Goal: Task Accomplishment & Management: Complete application form

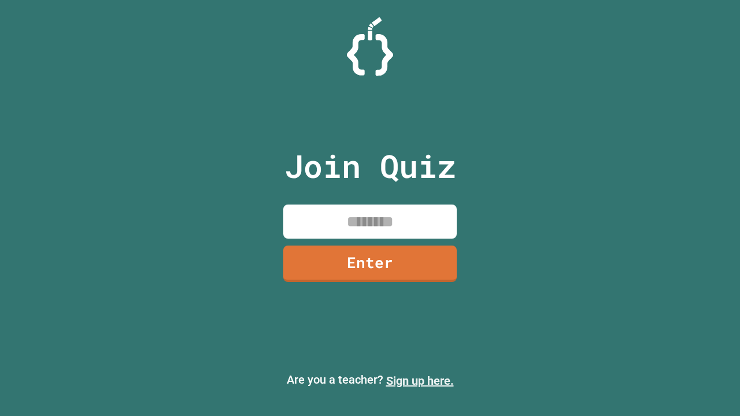
click at [420, 381] on link "Sign up here." at bounding box center [420, 381] width 68 height 14
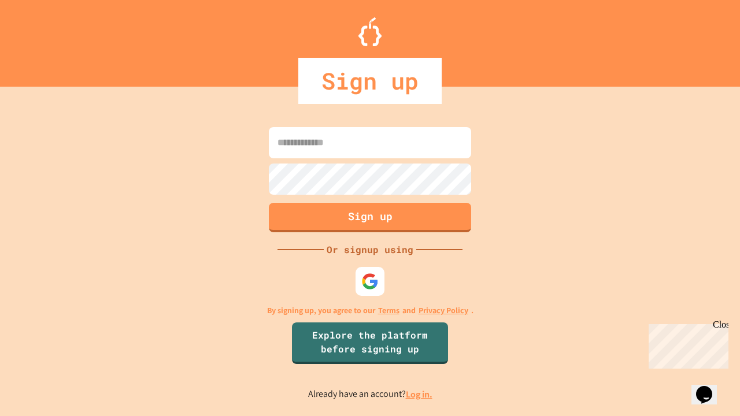
click at [420, 394] on link "Log in." at bounding box center [419, 395] width 27 height 12
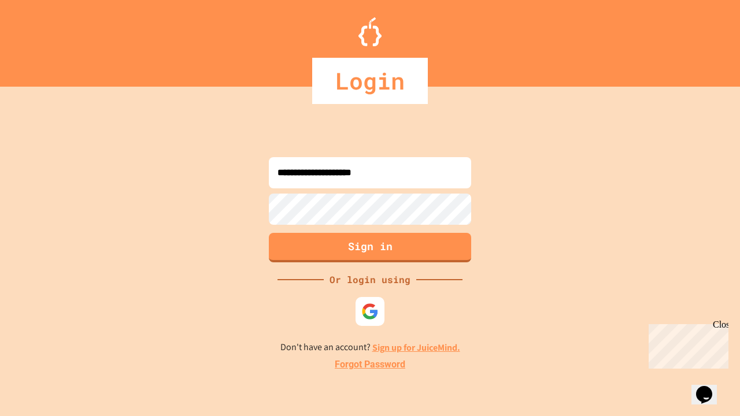
type input "**********"
